Goal: Navigation & Orientation: Find specific page/section

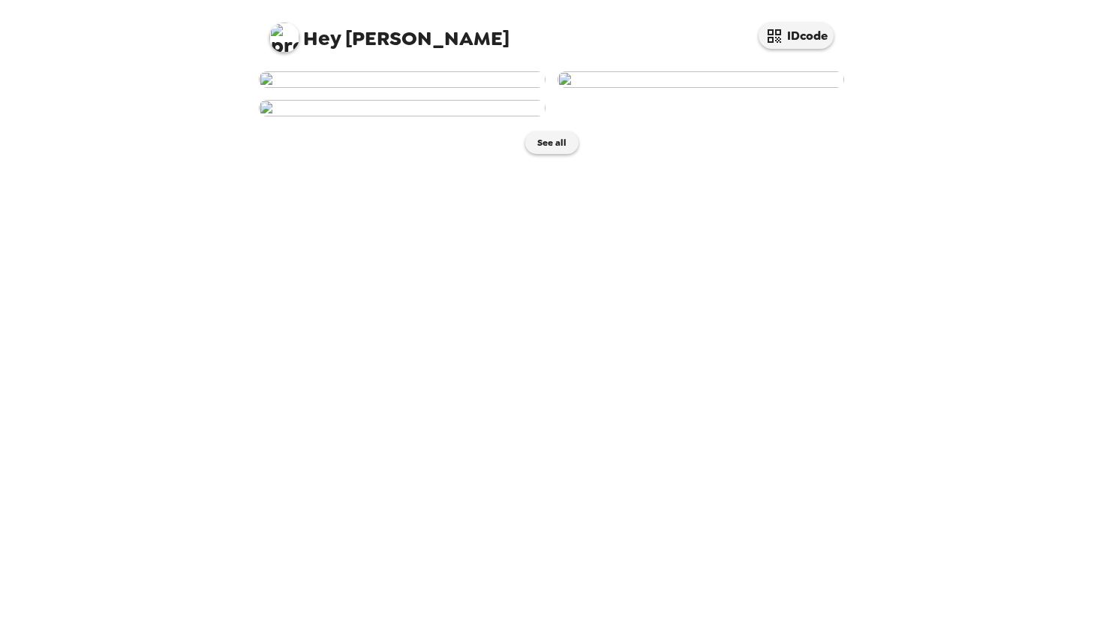
scroll to position [230, 0]
click at [552, 154] on button "See all" at bounding box center [551, 142] width 53 height 23
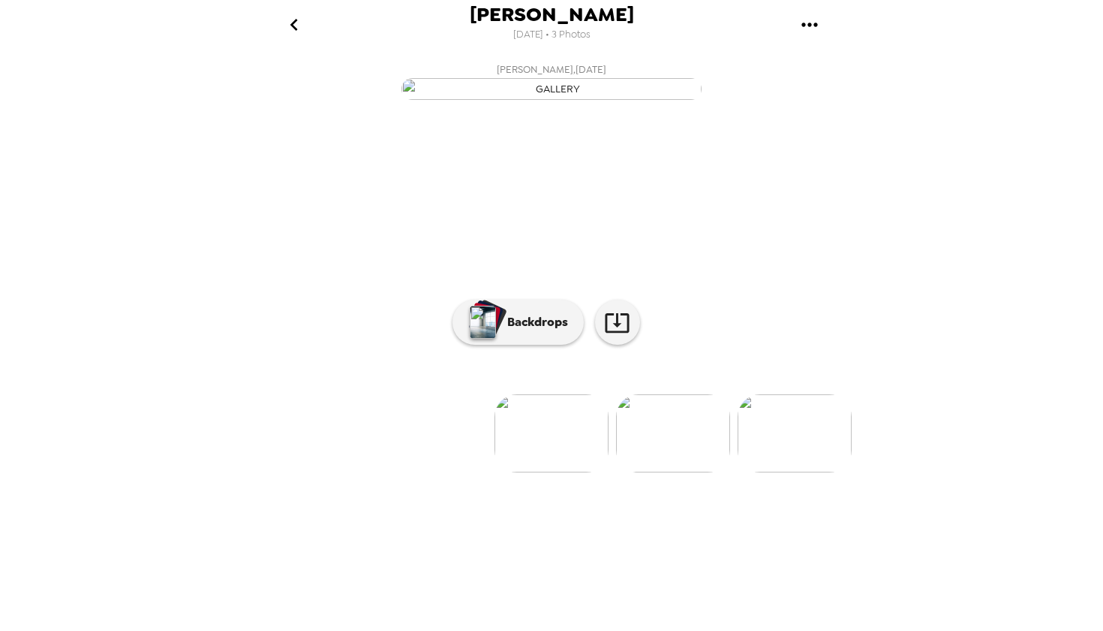
scroll to position [8, 0]
click at [539, 345] on button "Backdrops" at bounding box center [518, 322] width 131 height 45
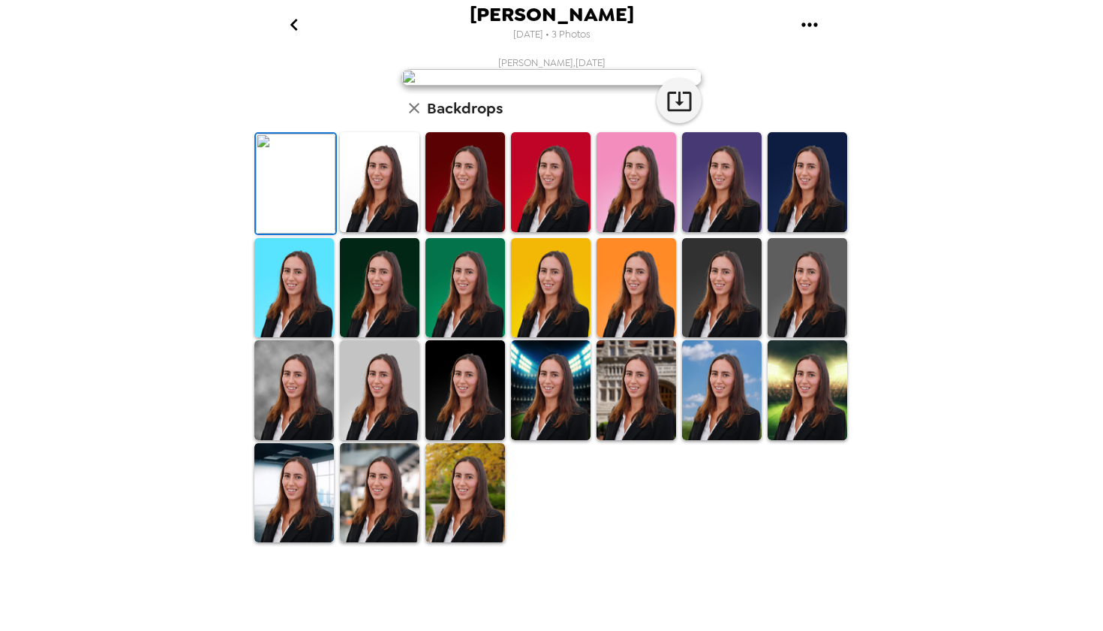
scroll to position [86, 0]
click at [342, 232] on img at bounding box center [380, 182] width 80 height 100
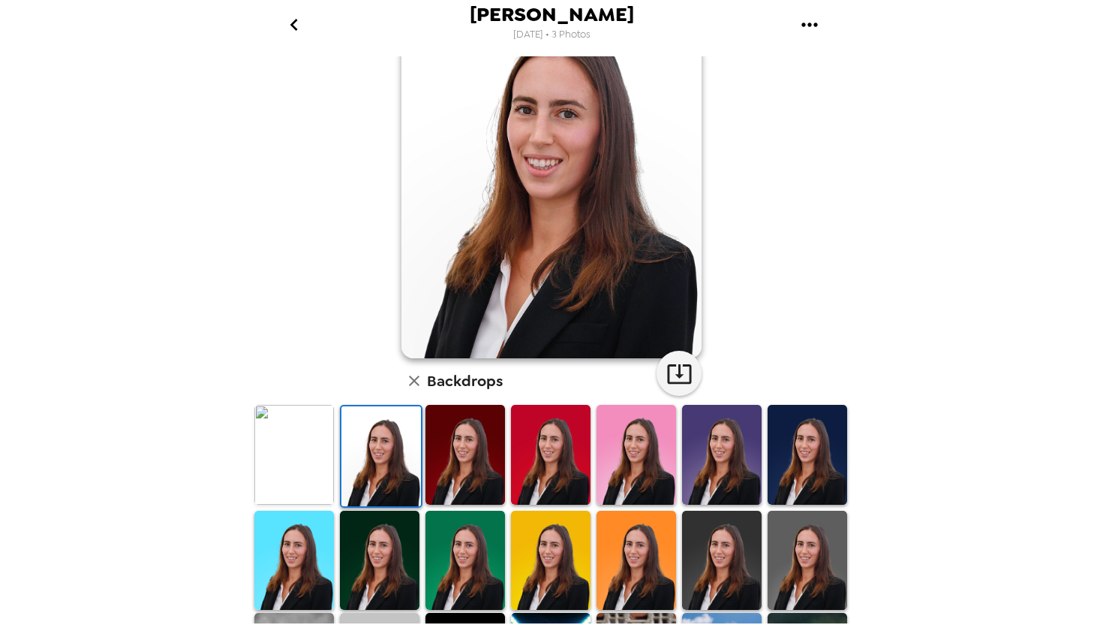
click at [363, 479] on img at bounding box center [382, 456] width 80 height 100
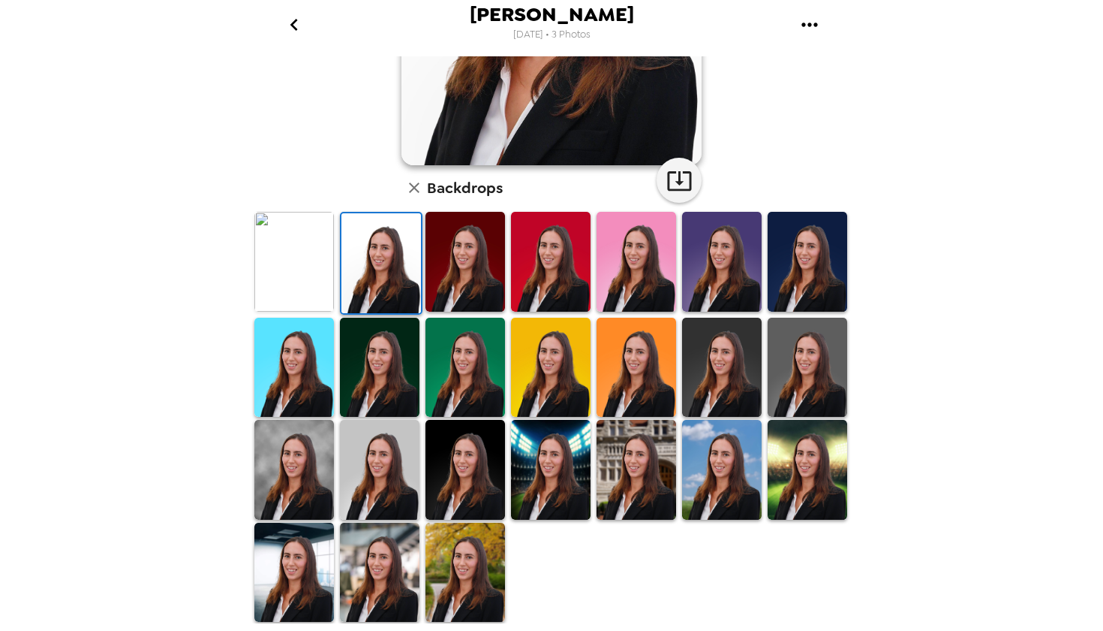
click at [321, 566] on img at bounding box center [294, 572] width 80 height 100
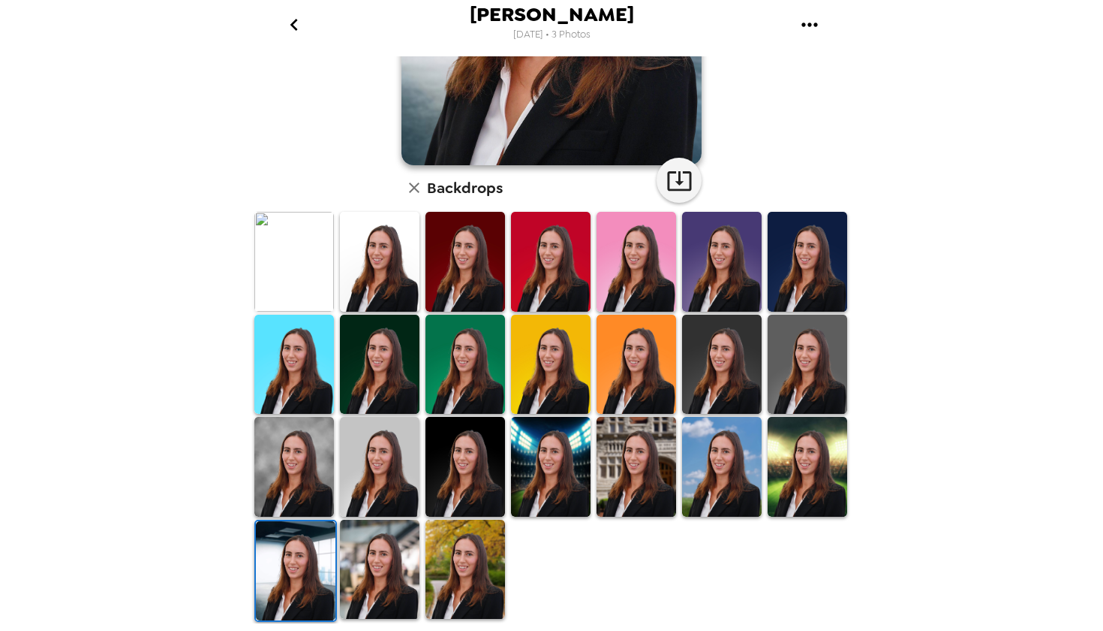
scroll to position [276, 0]
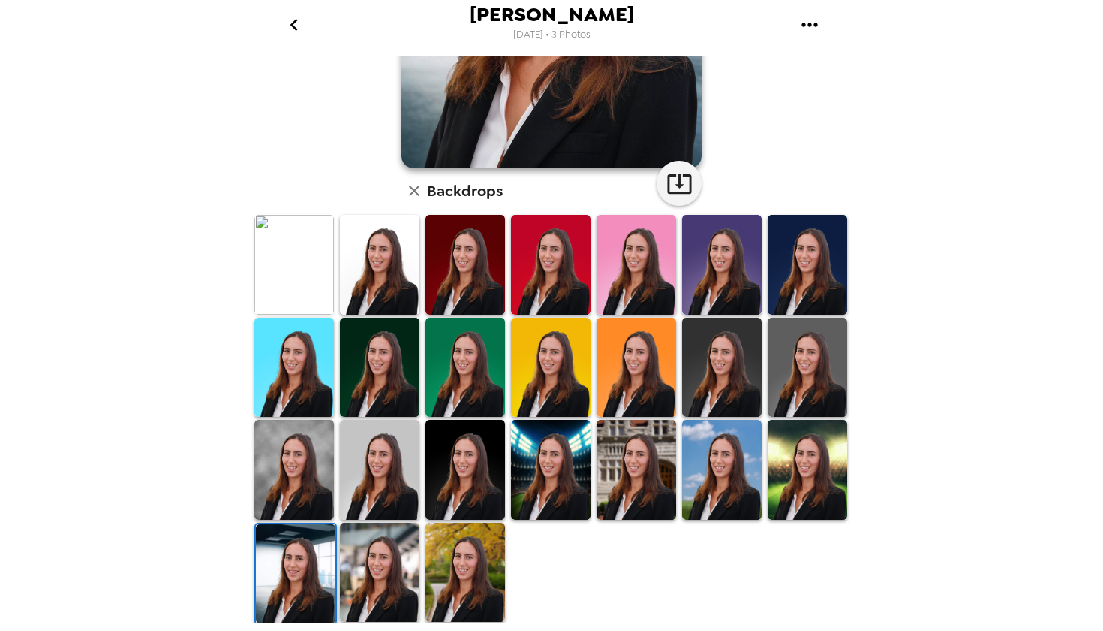
click at [350, 572] on img at bounding box center [380, 572] width 80 height 100
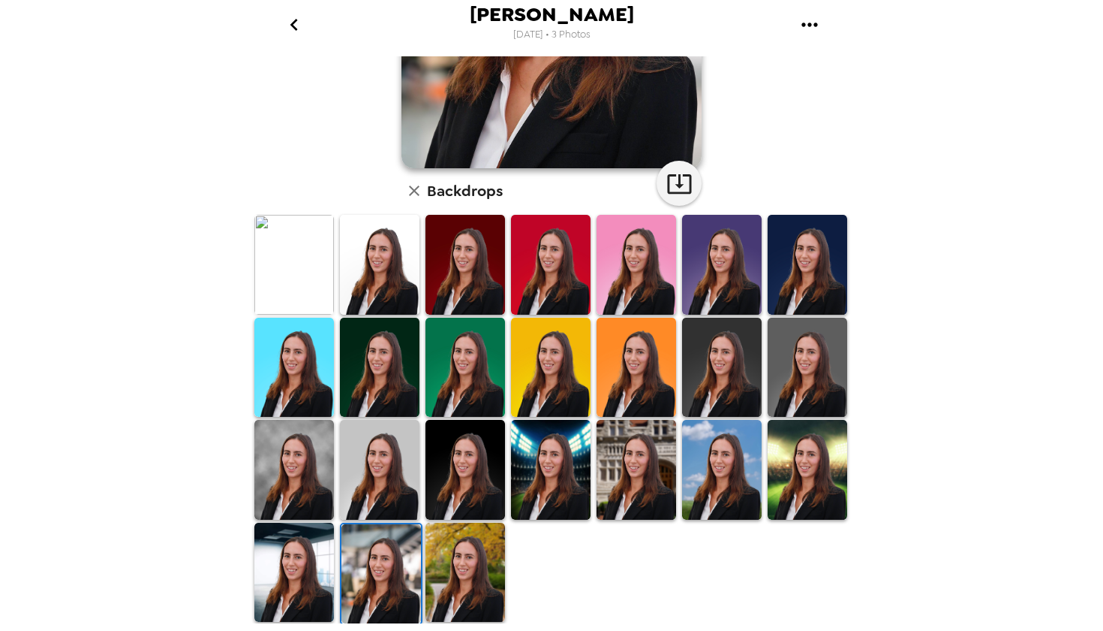
click at [300, 503] on img at bounding box center [294, 470] width 80 height 100
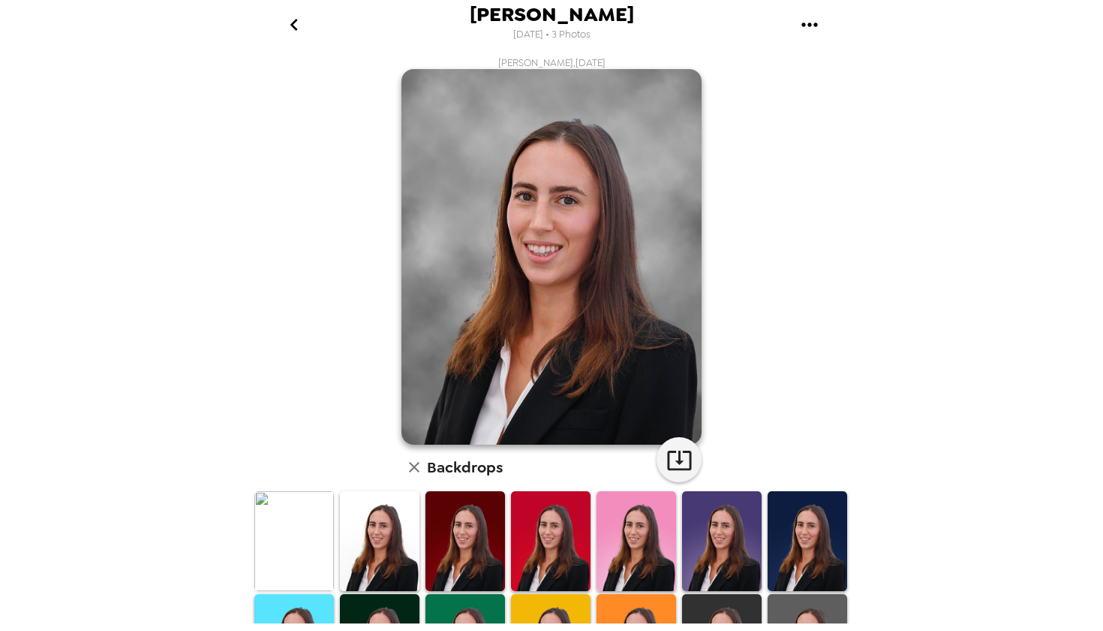
scroll to position [128, 0]
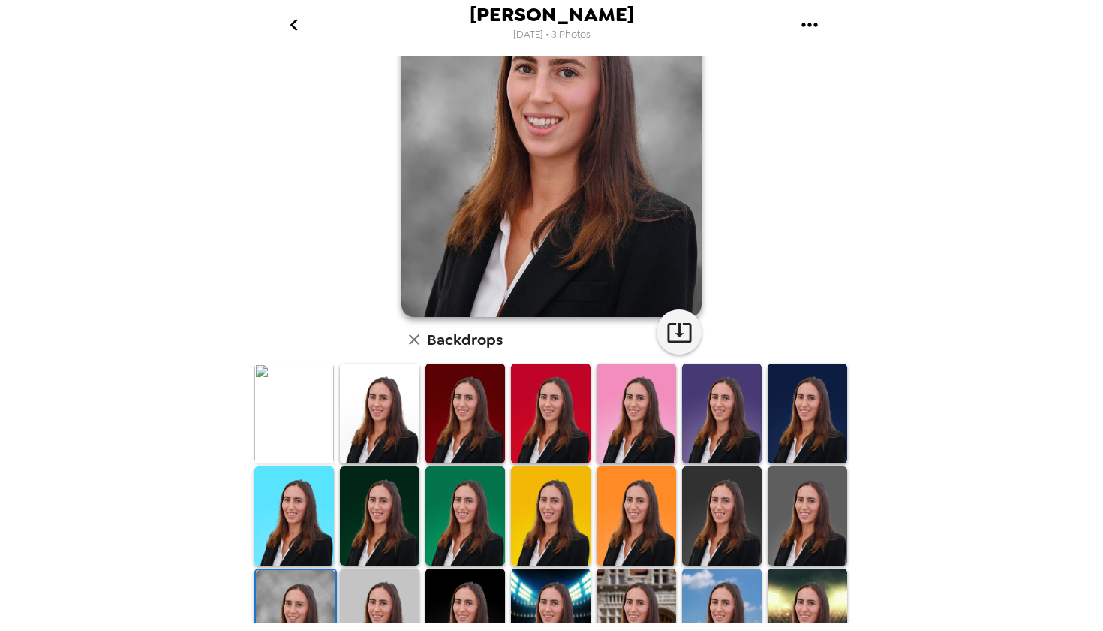
click at [360, 596] on img at bounding box center [380, 618] width 80 height 100
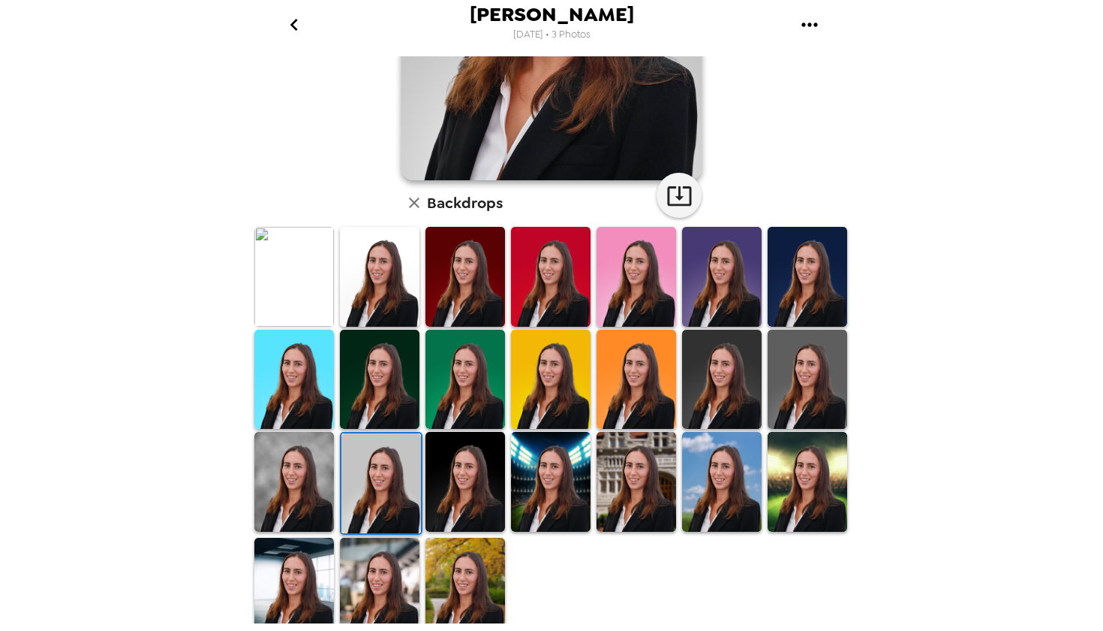
scroll to position [265, 0]
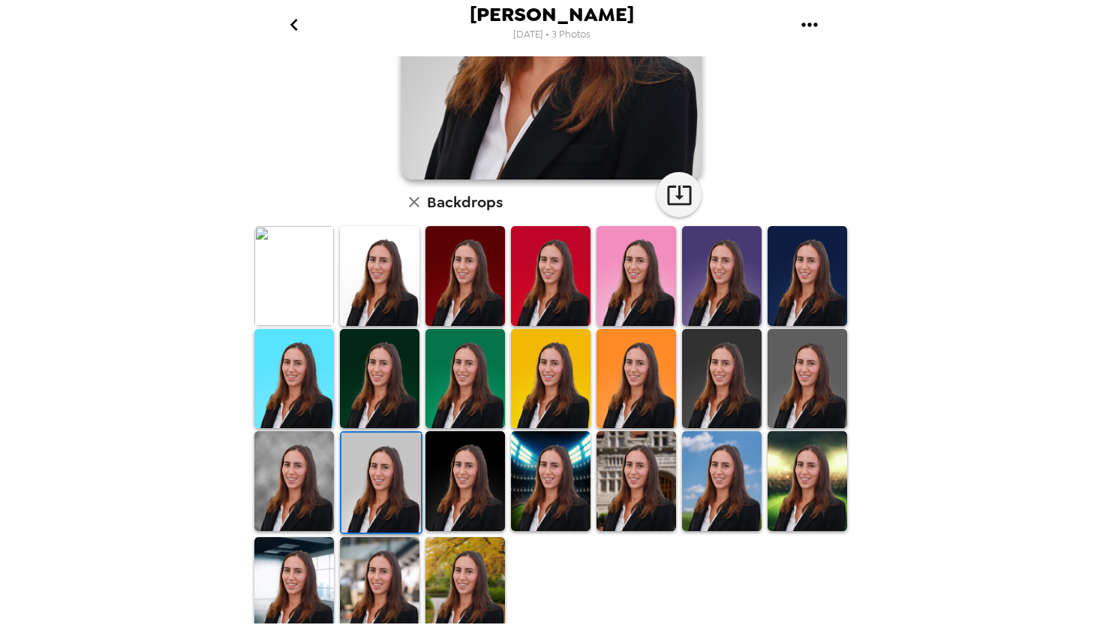
click at [632, 495] on img at bounding box center [637, 481] width 80 height 100
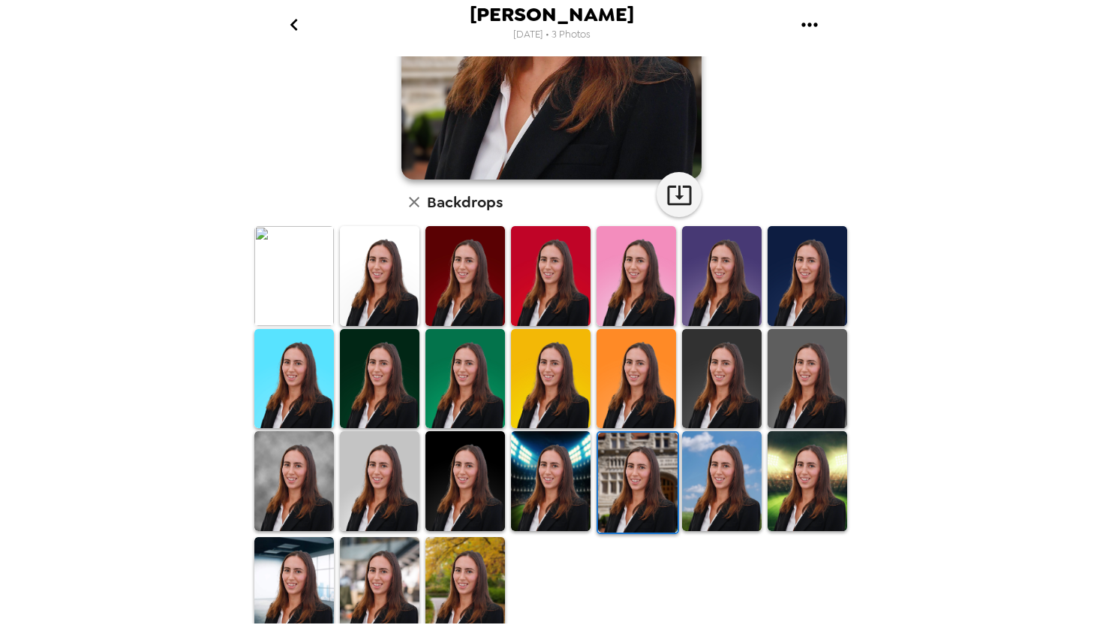
click at [704, 494] on img at bounding box center [722, 481] width 80 height 100
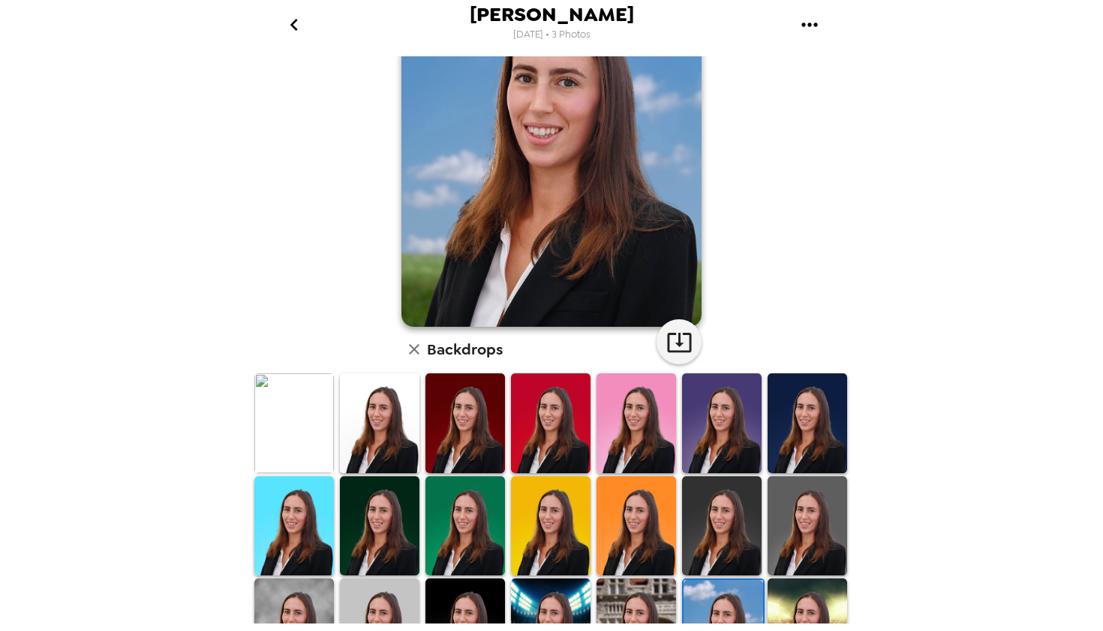
scroll to position [125, 0]
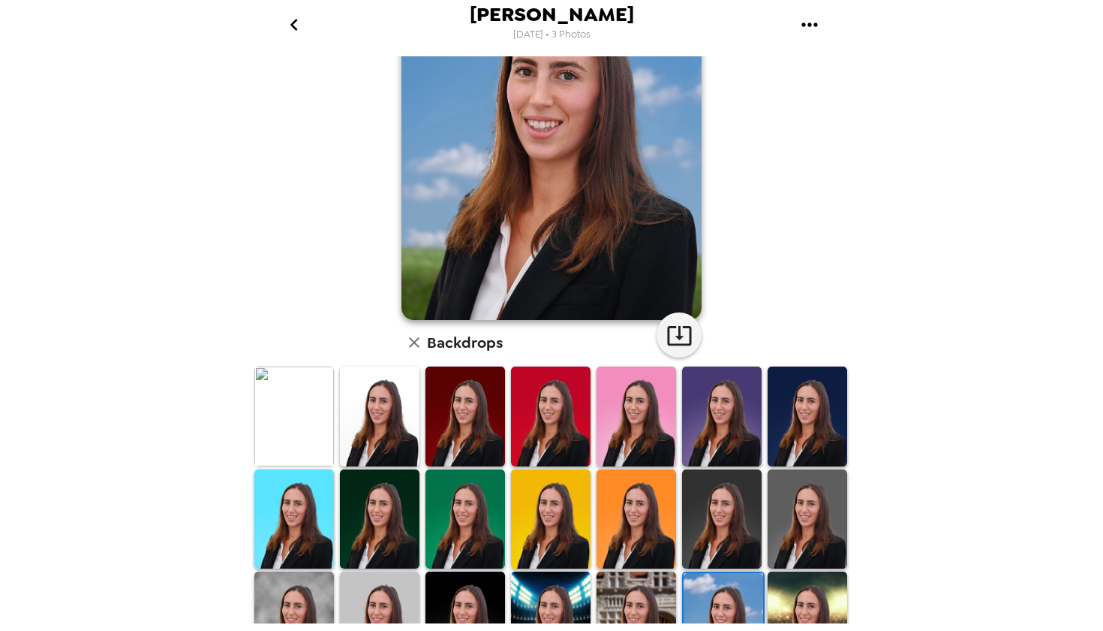
click at [483, 407] on img at bounding box center [466, 416] width 80 height 100
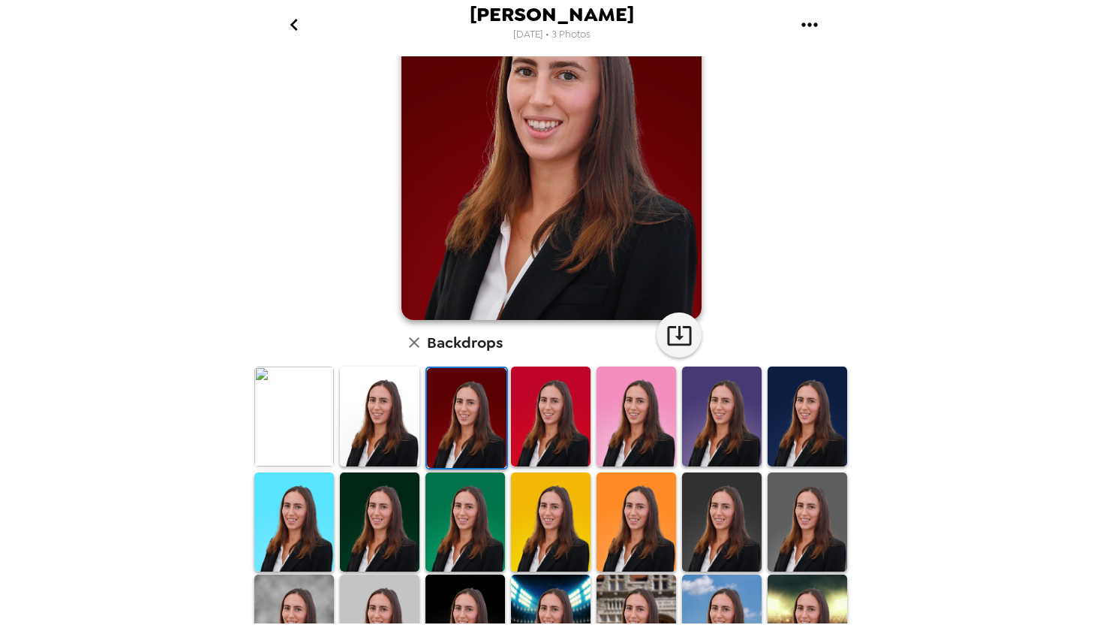
scroll to position [0, 0]
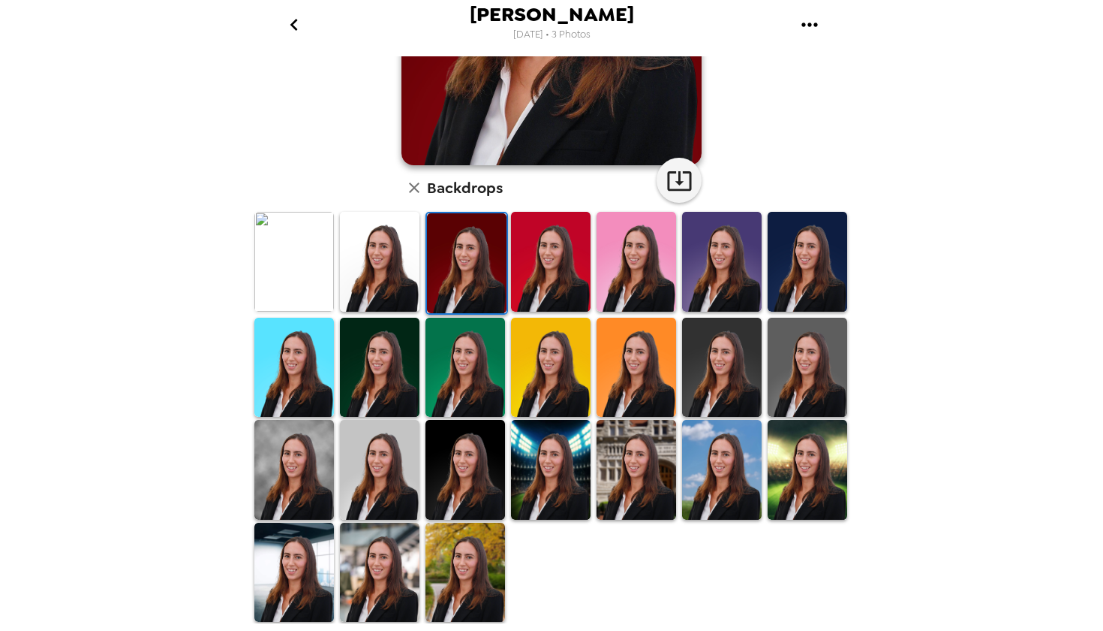
click at [559, 446] on img at bounding box center [551, 470] width 80 height 100
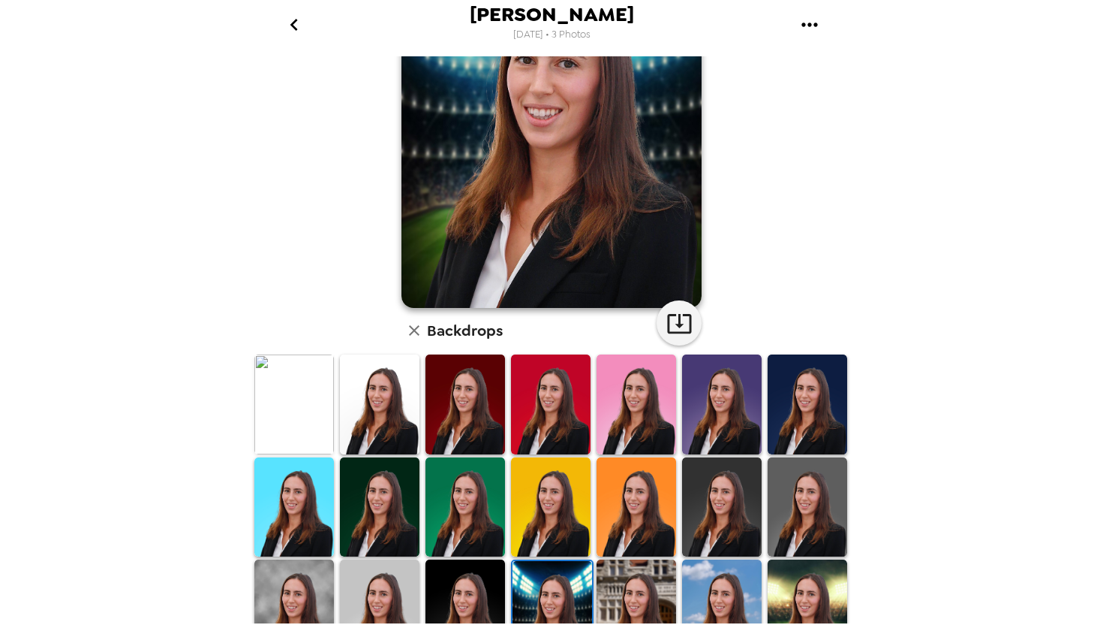
scroll to position [145, 0]
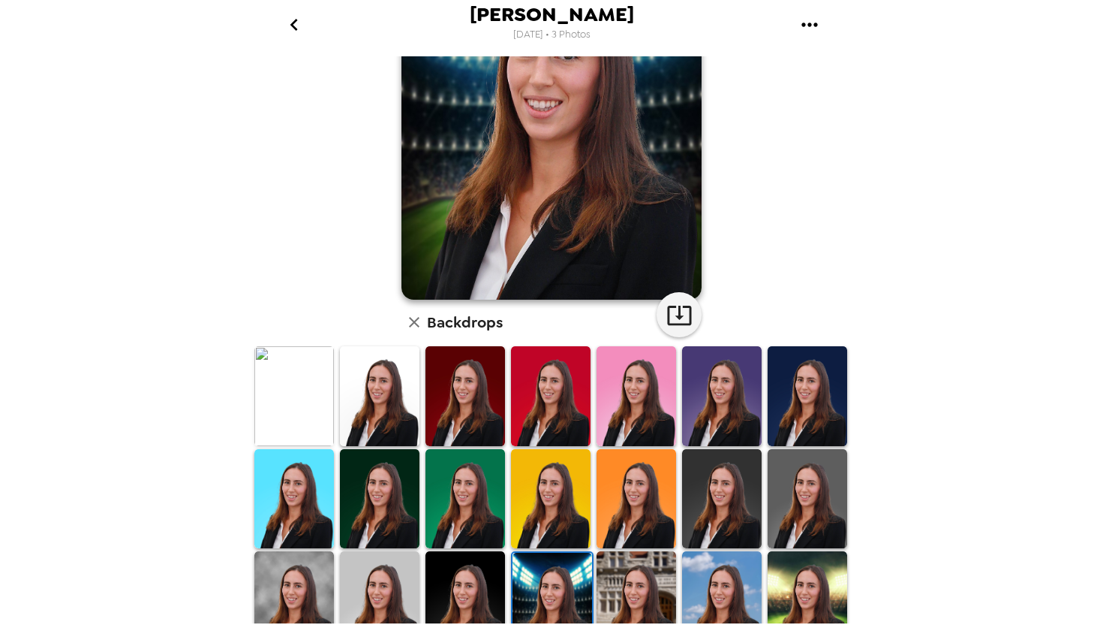
click at [622, 564] on img at bounding box center [637, 601] width 80 height 100
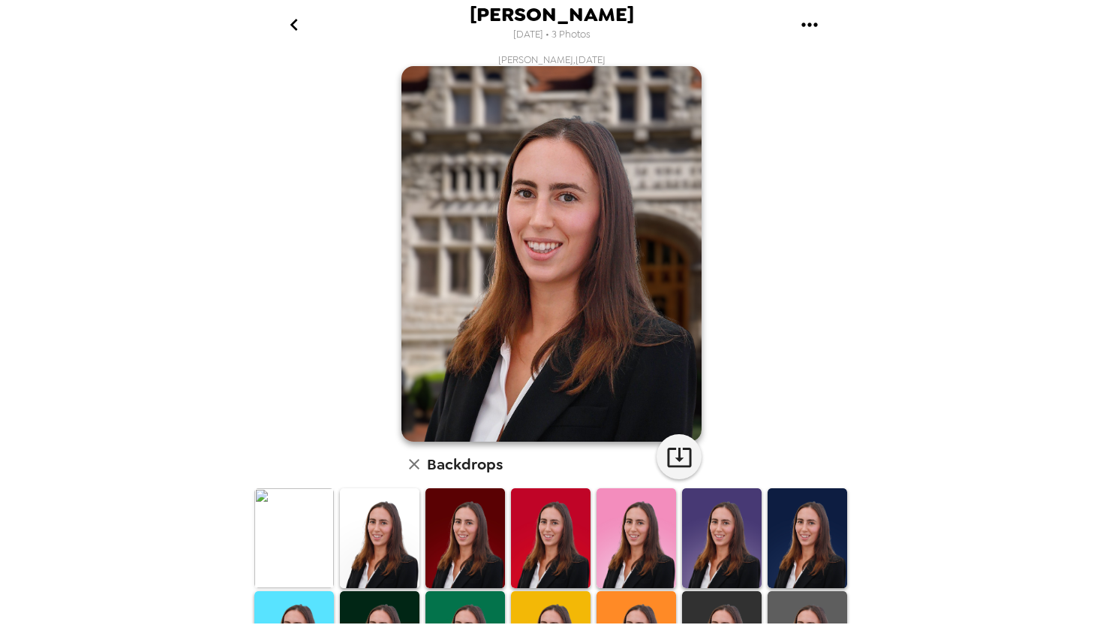
scroll to position [0, 0]
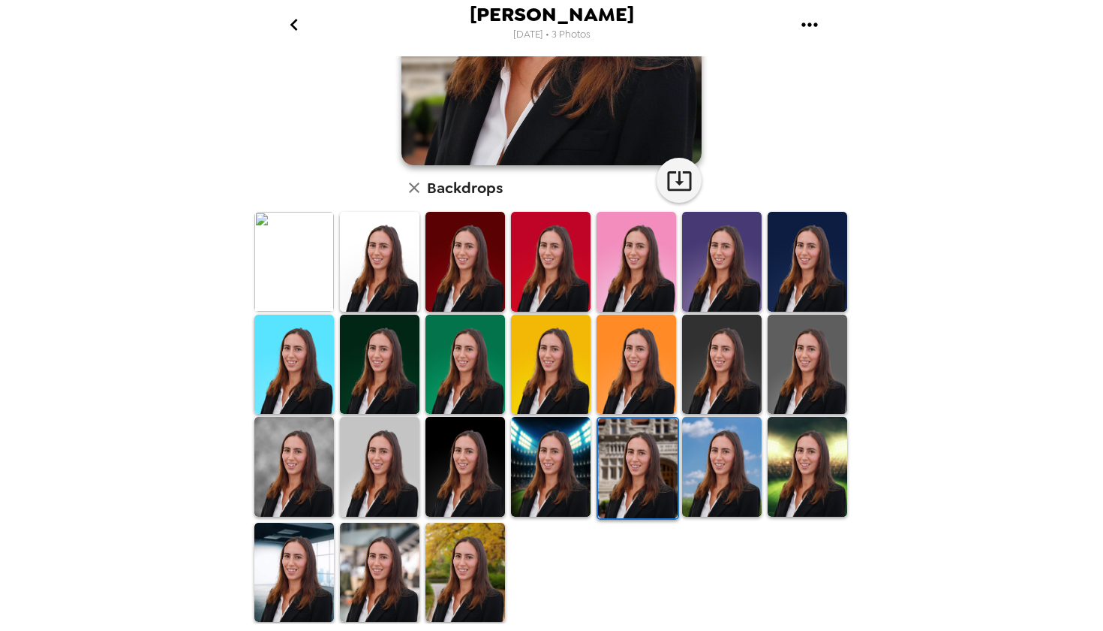
click at [329, 566] on img at bounding box center [294, 572] width 80 height 100
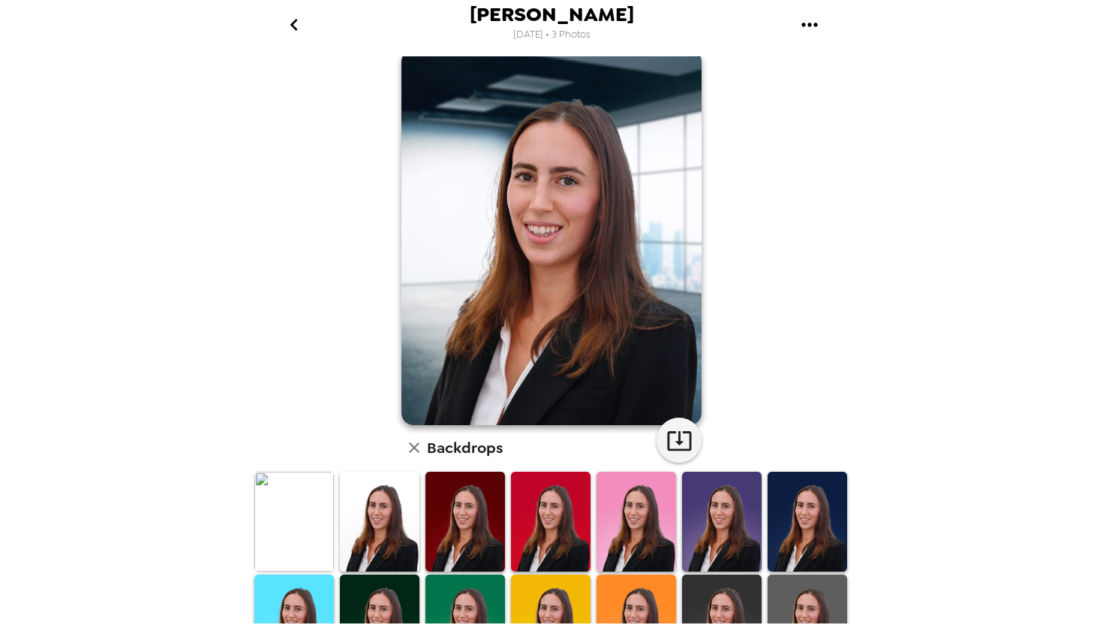
scroll to position [11, 0]
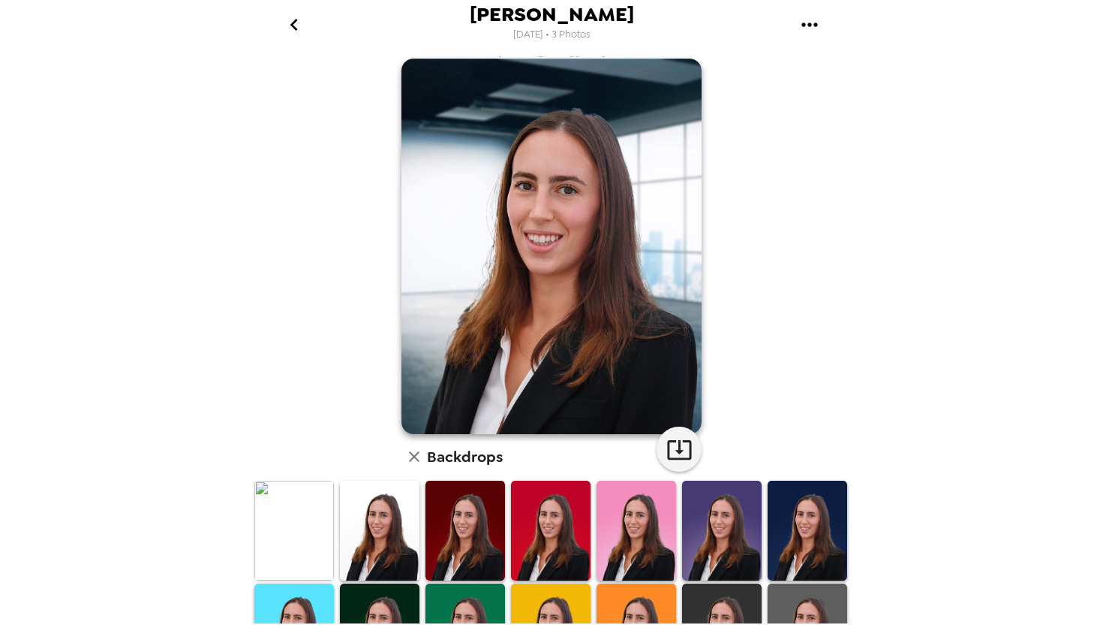
click at [375, 529] on img at bounding box center [380, 530] width 80 height 100
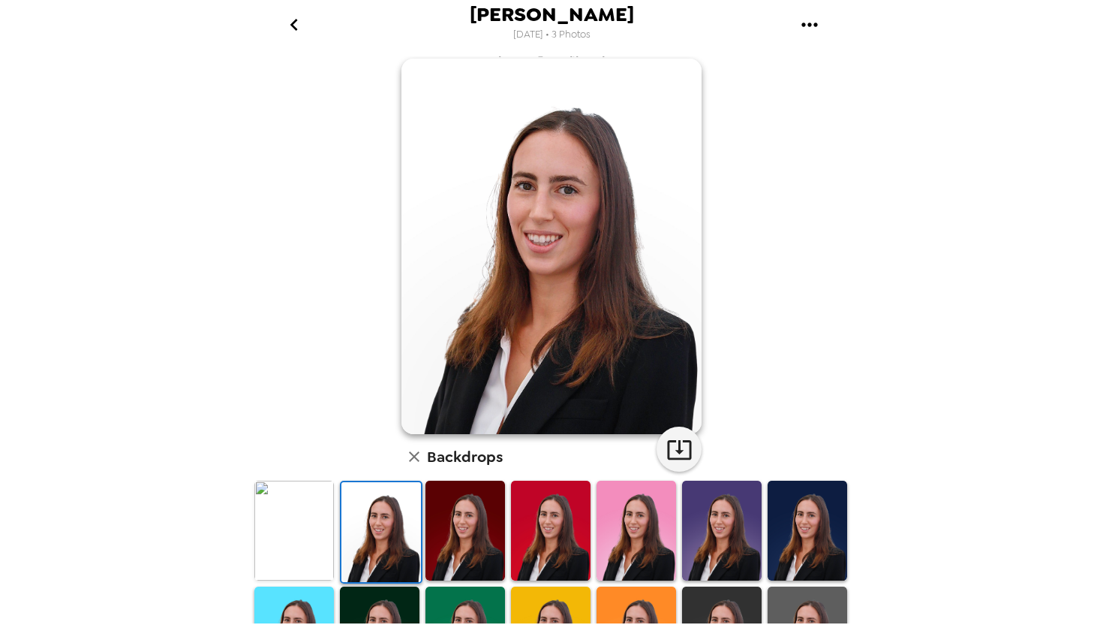
click at [460, 526] on img at bounding box center [466, 530] width 80 height 100
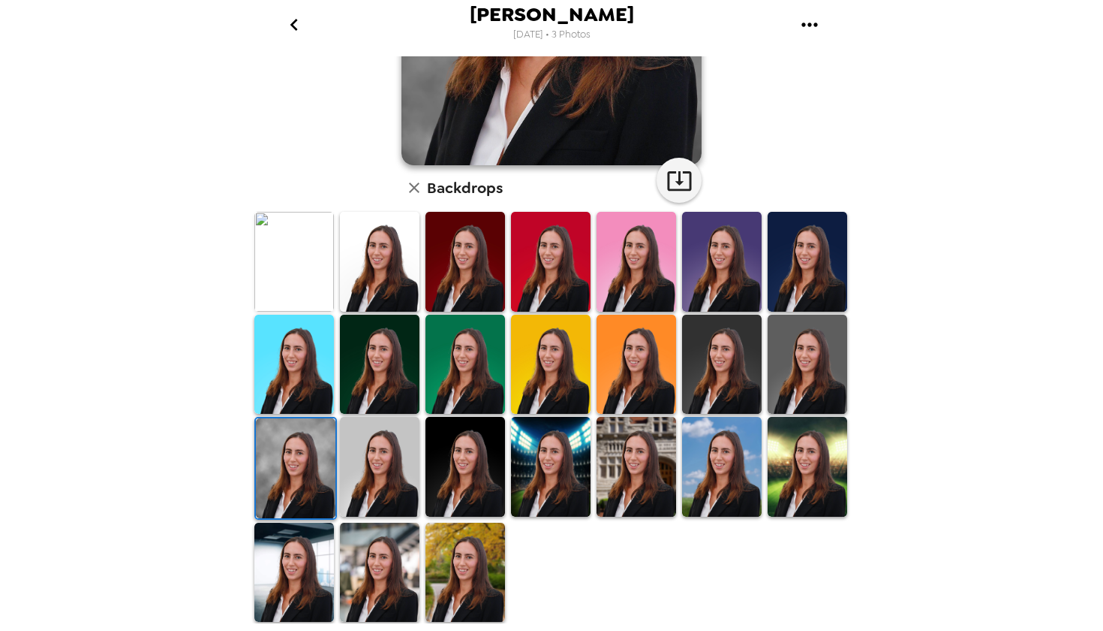
click at [291, 552] on img at bounding box center [294, 572] width 80 height 100
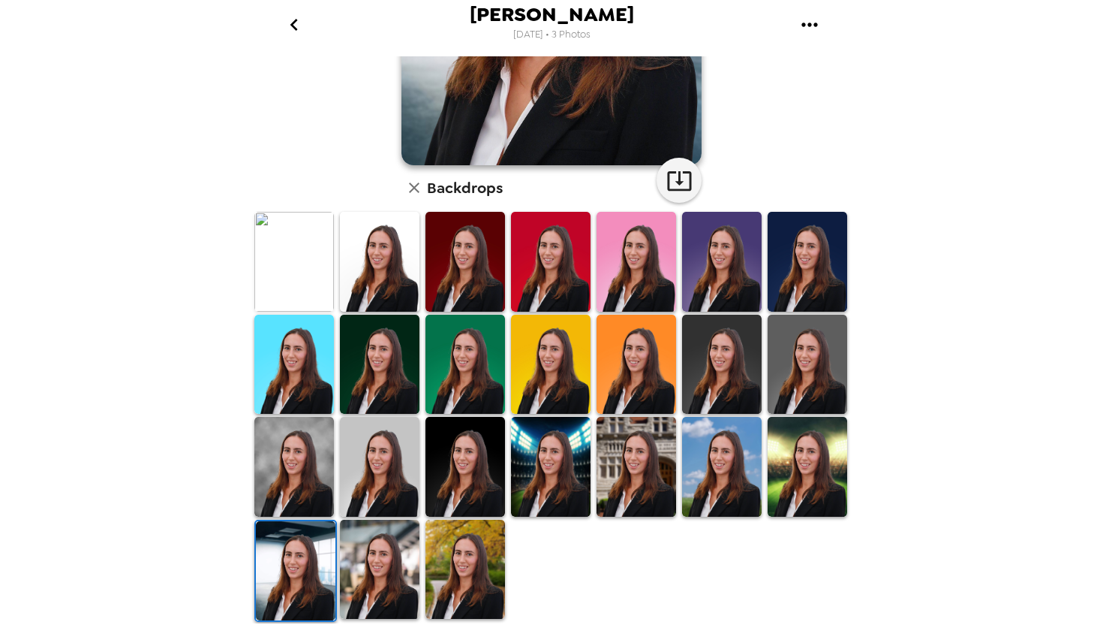
click at [381, 556] on img at bounding box center [380, 569] width 80 height 100
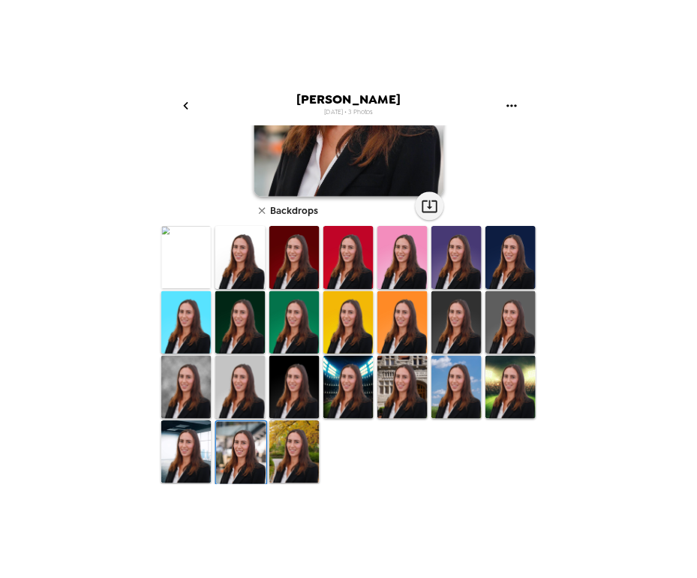
scroll to position [28, 0]
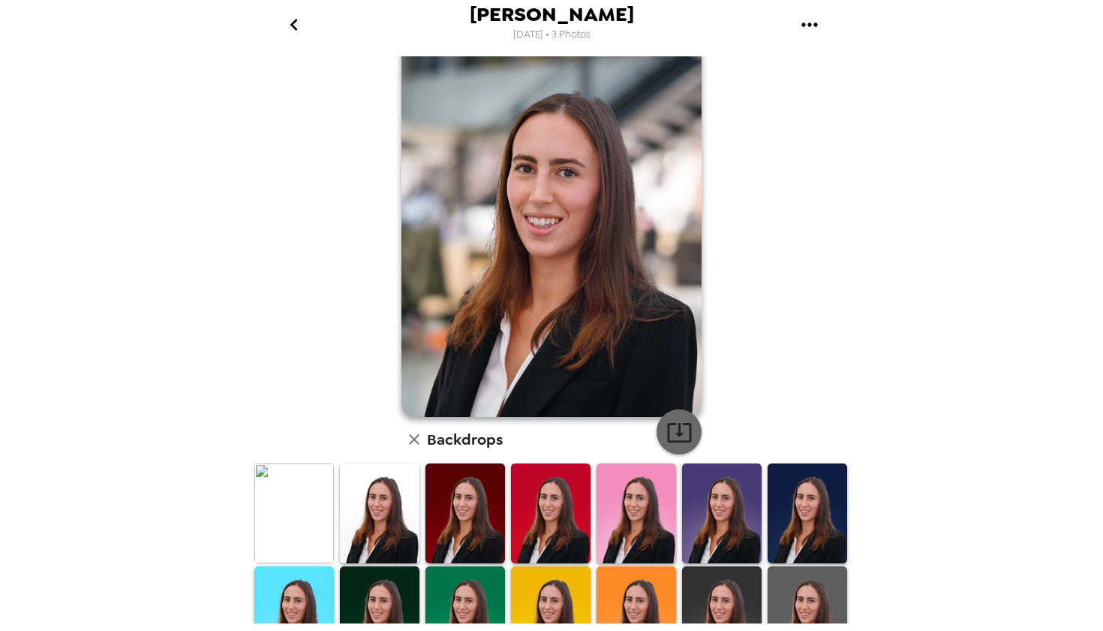
click at [688, 432] on icon "button" at bounding box center [680, 432] width 26 height 26
click at [770, 115] on div "[PERSON_NAME] , [DATE] Backdrops" at bounding box center [551, 452] width 601 height 846
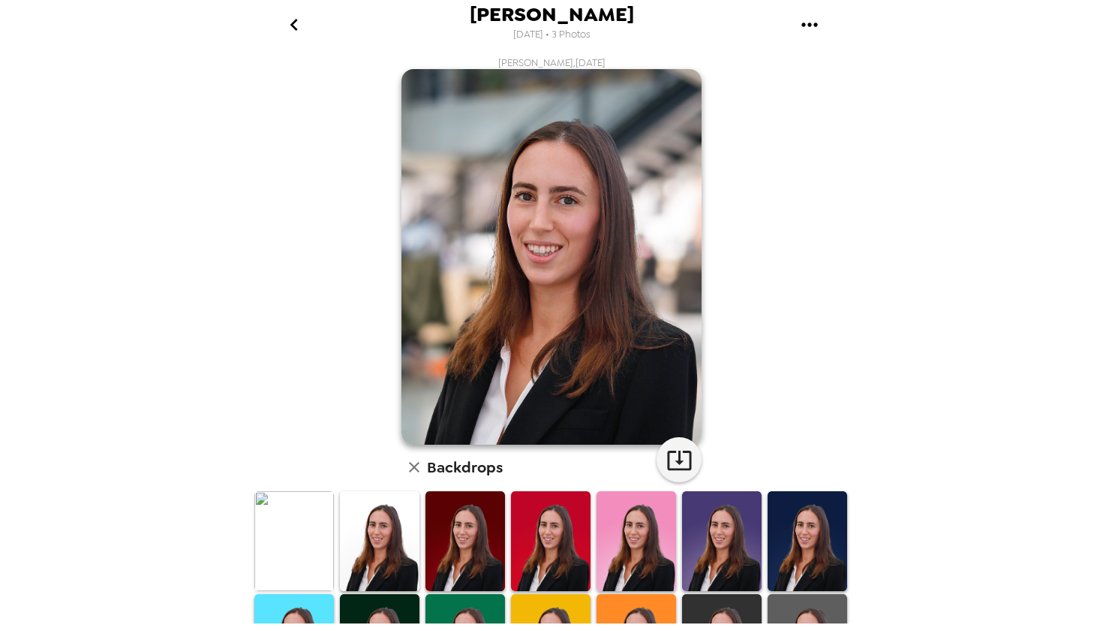
scroll to position [166, 0]
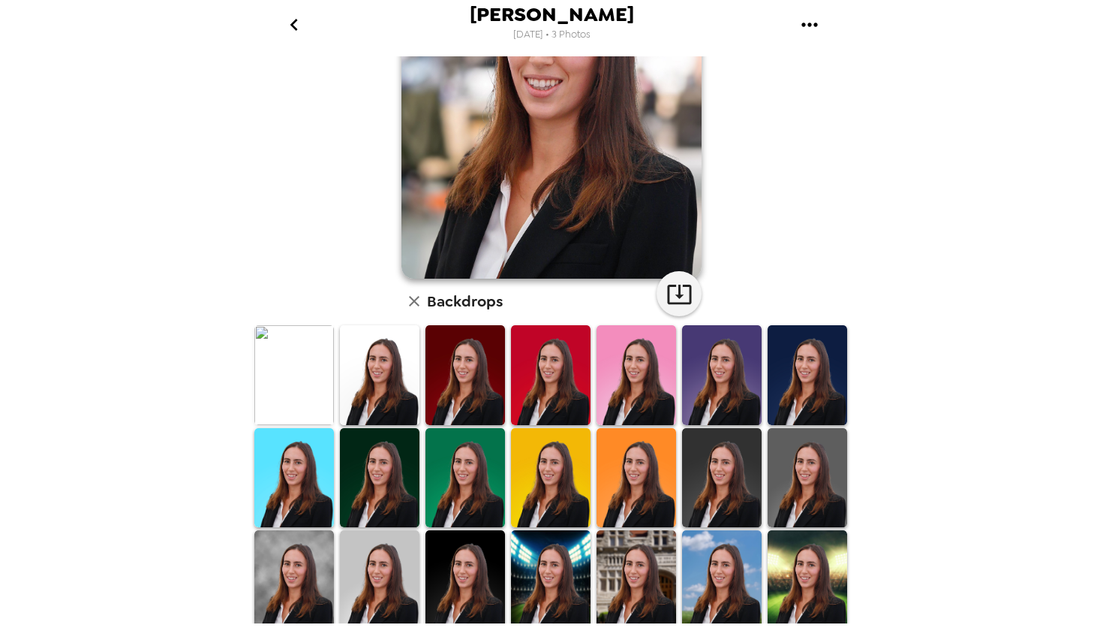
click at [289, 394] on img at bounding box center [294, 375] width 80 height 100
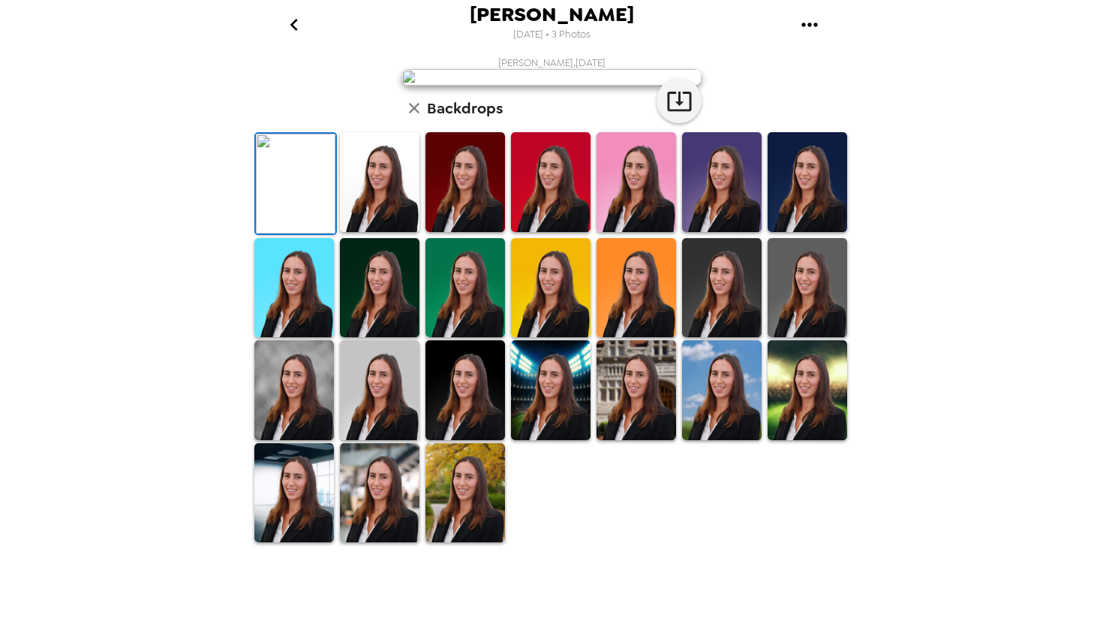
scroll to position [8, 0]
click at [363, 232] on img at bounding box center [380, 182] width 80 height 100
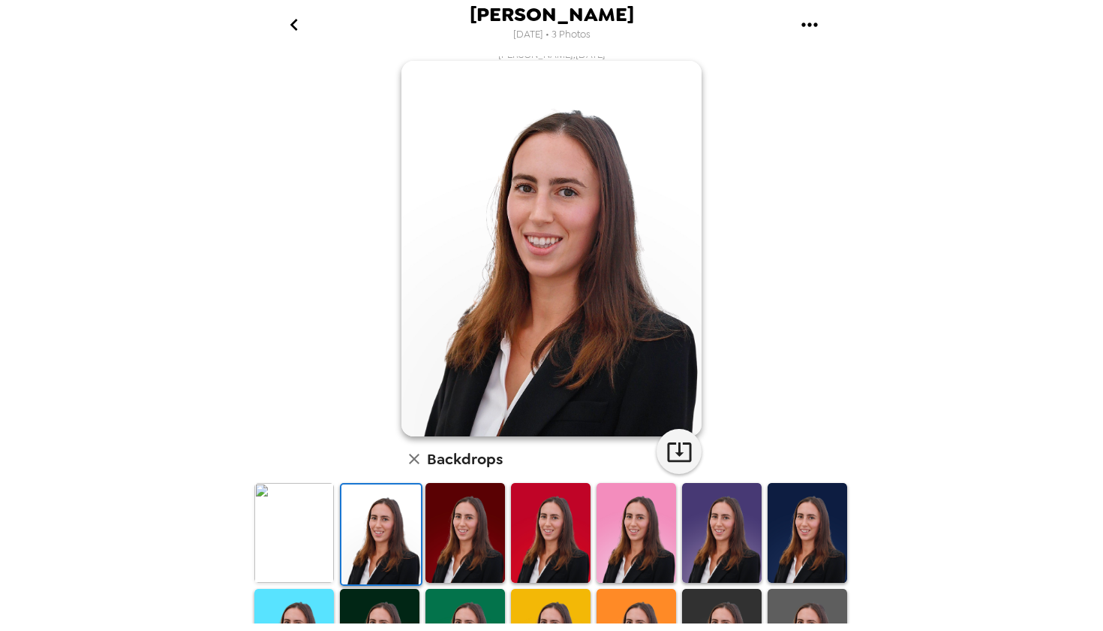
click at [477, 516] on img at bounding box center [466, 533] width 80 height 100
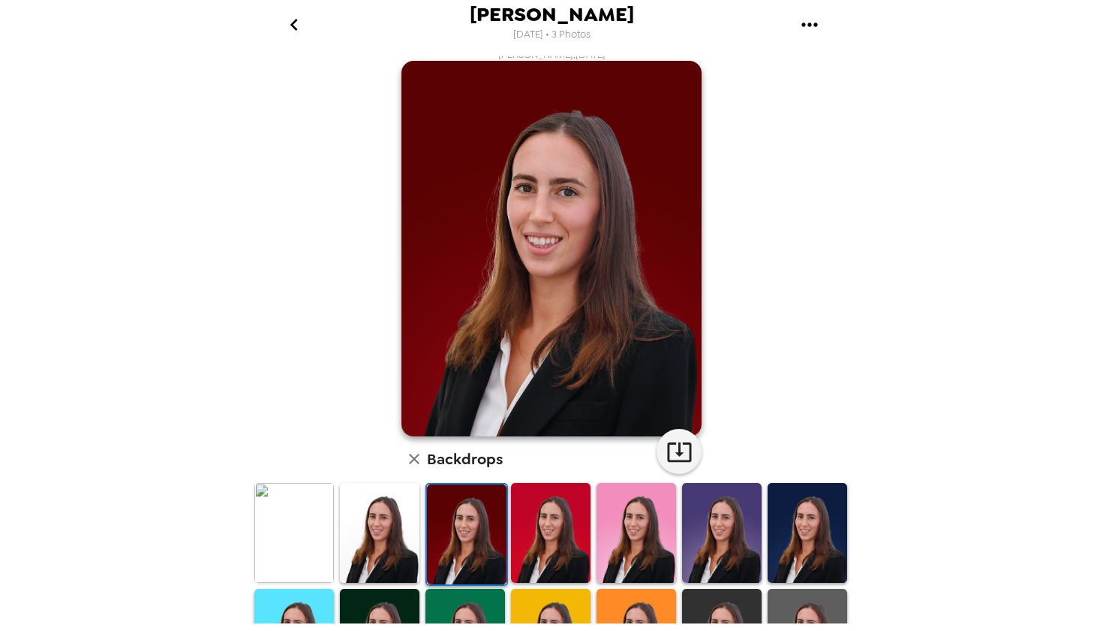
click at [522, 533] on img at bounding box center [551, 533] width 80 height 100
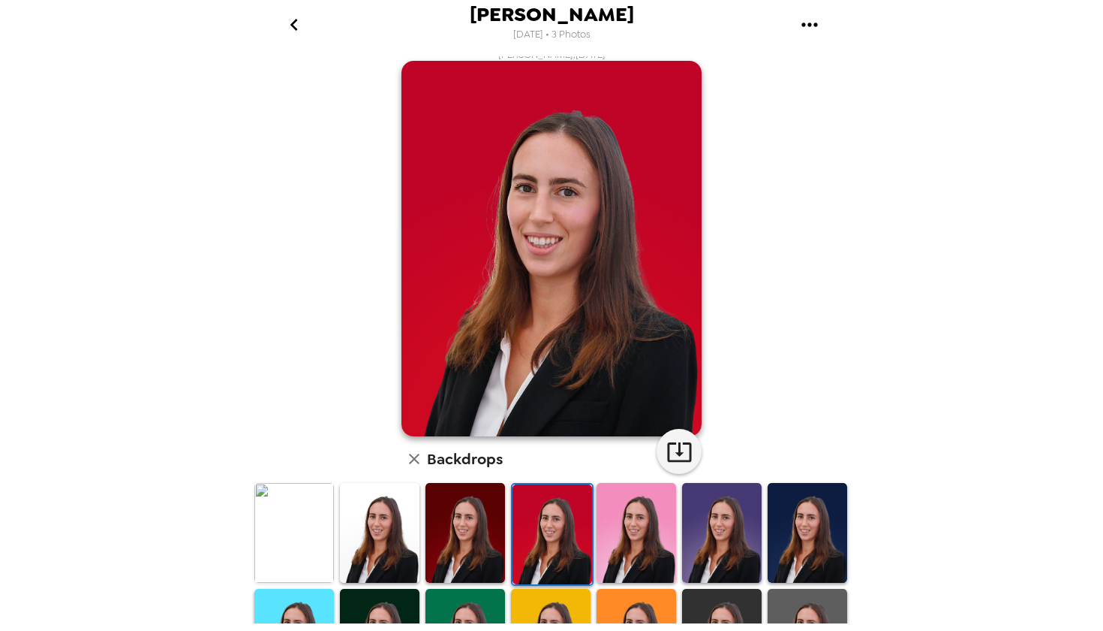
click at [617, 546] on img at bounding box center [637, 533] width 80 height 100
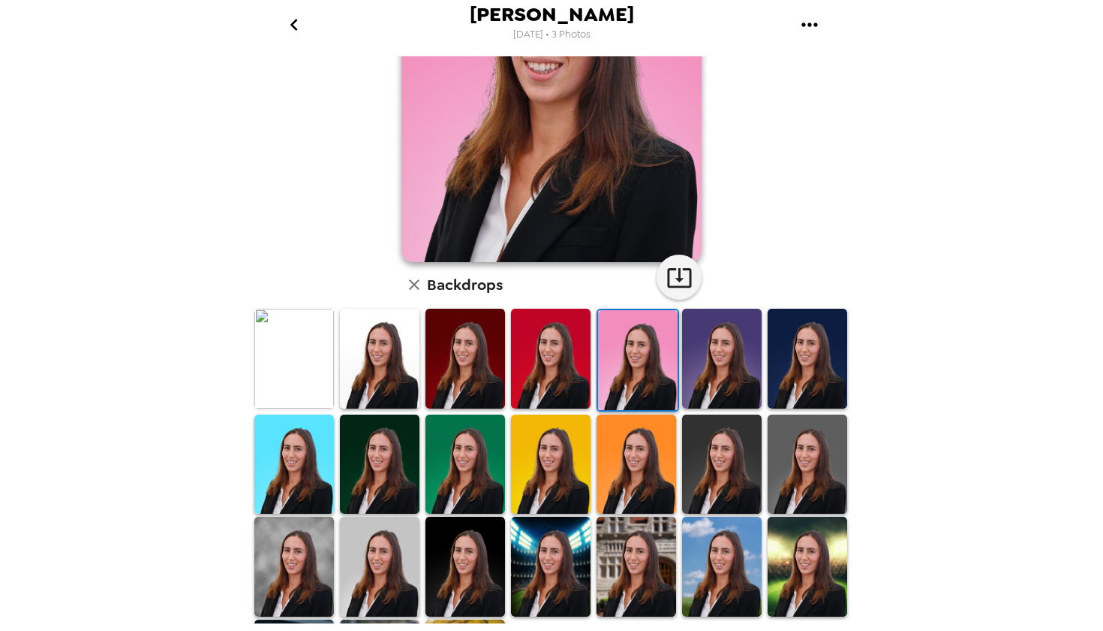
scroll to position [223, 0]
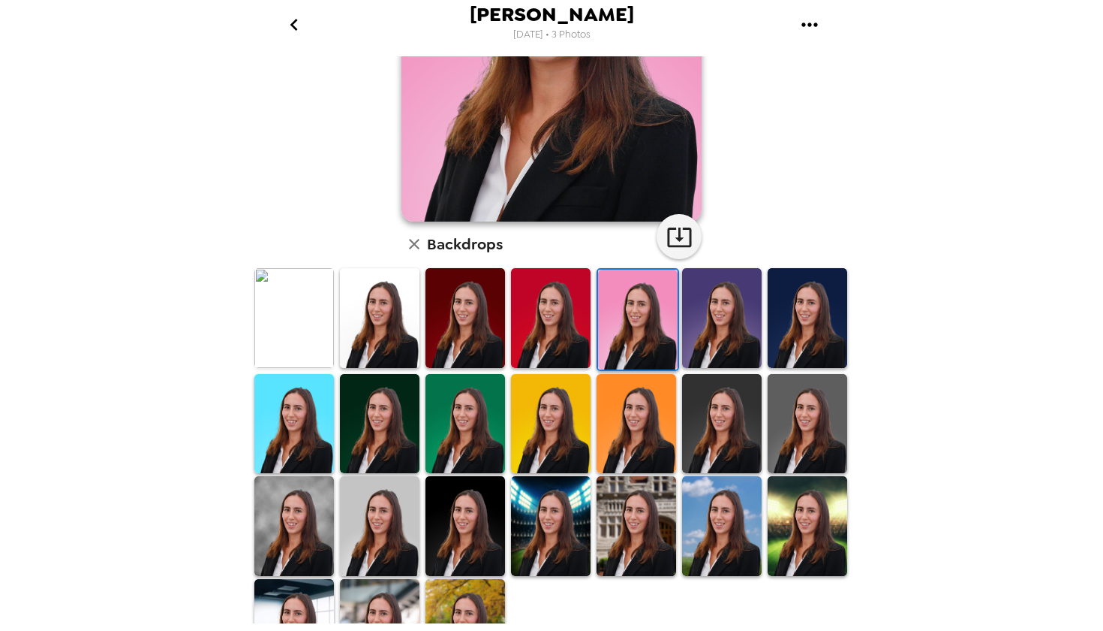
click at [577, 504] on img at bounding box center [551, 526] width 80 height 100
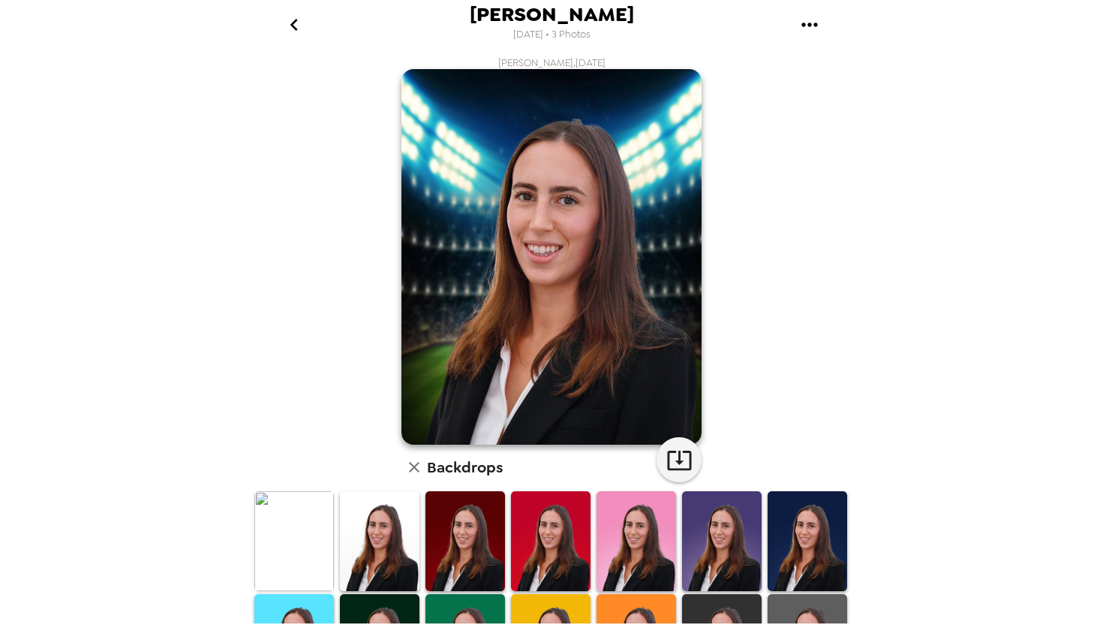
scroll to position [0, 0]
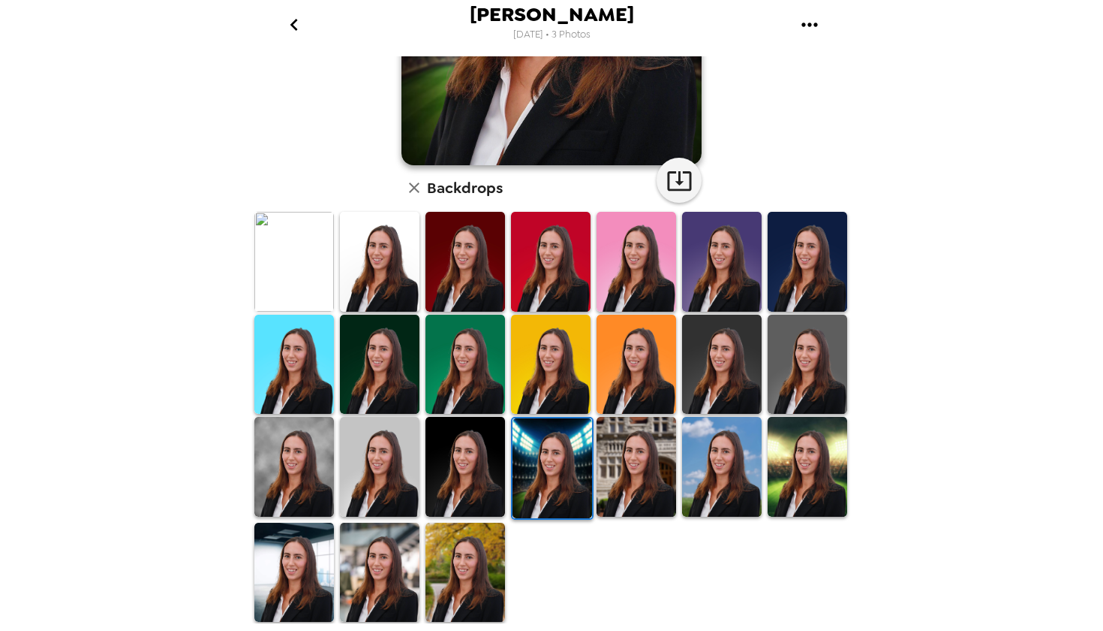
click at [357, 573] on img at bounding box center [380, 572] width 80 height 100
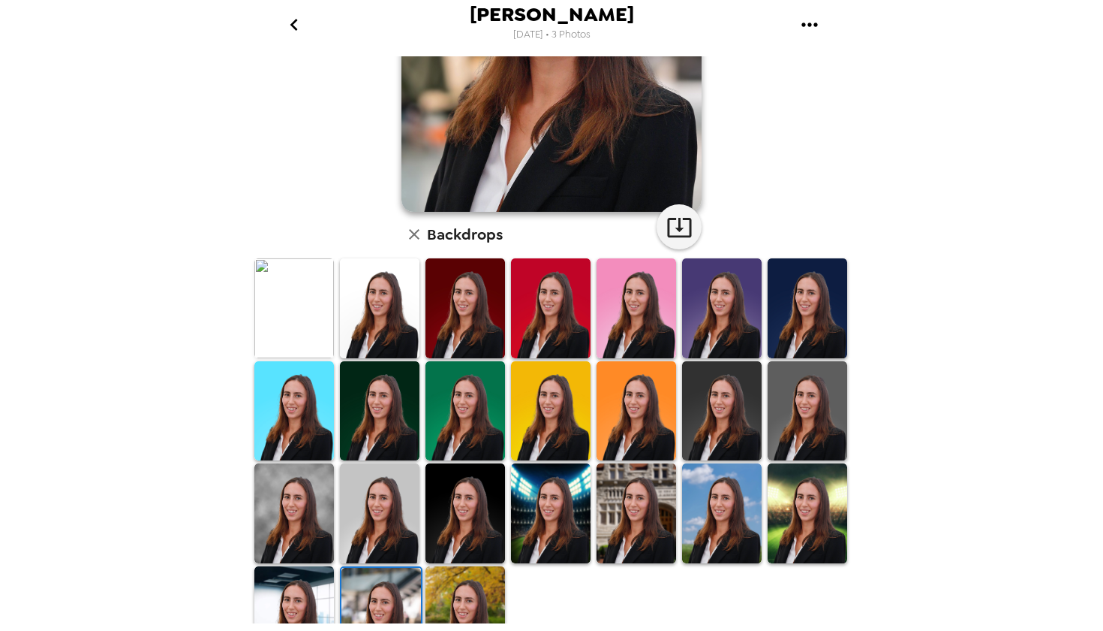
scroll to position [235, 0]
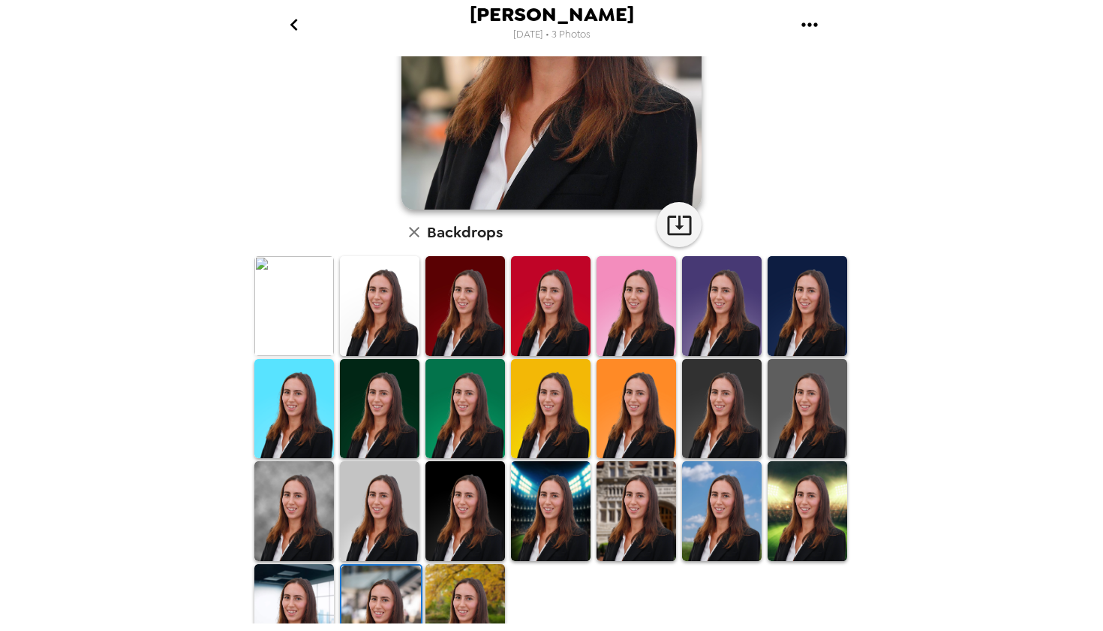
click at [558, 523] on img at bounding box center [551, 511] width 80 height 100
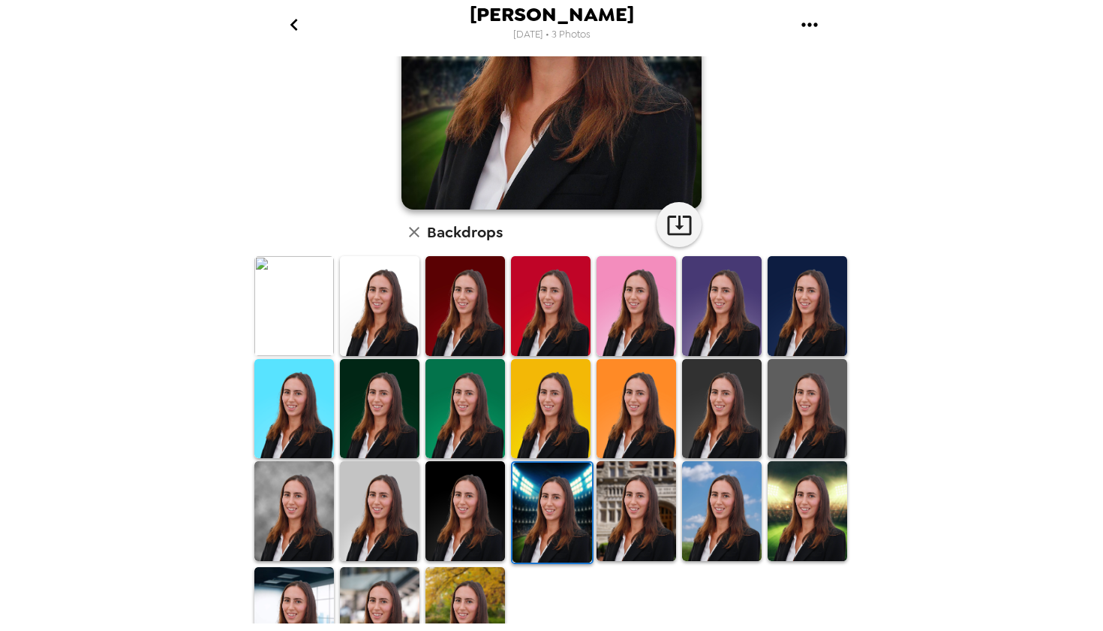
click at [617, 526] on img at bounding box center [637, 511] width 80 height 100
